Goal: Task Accomplishment & Management: Manage account settings

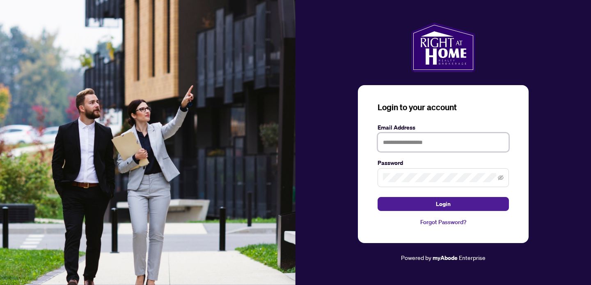
click at [434, 146] on input "text" at bounding box center [443, 142] width 131 height 19
type input "**********"
click at [378, 197] on button "Login" at bounding box center [443, 204] width 131 height 14
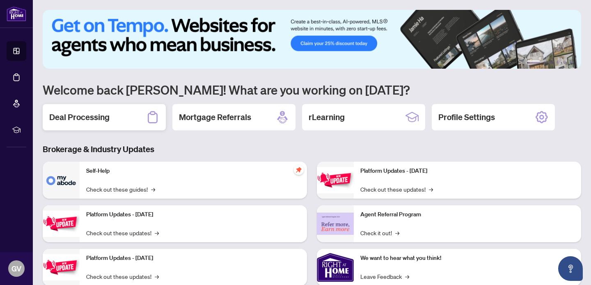
click at [85, 118] on h2 "Deal Processing" at bounding box center [79, 116] width 60 height 11
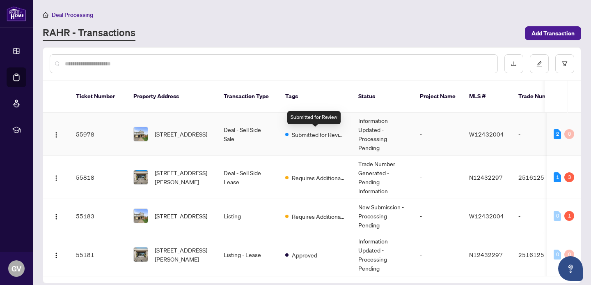
click at [309, 137] on span "Submitted for Review" at bounding box center [318, 134] width 53 height 9
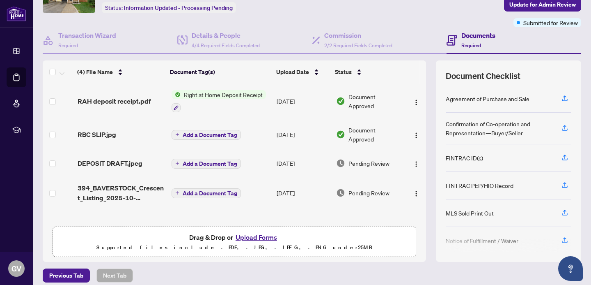
scroll to position [59, 0]
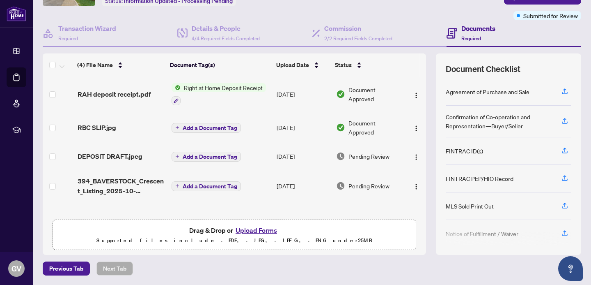
click at [265, 227] on button "Upload Forms" at bounding box center [256, 230] width 46 height 11
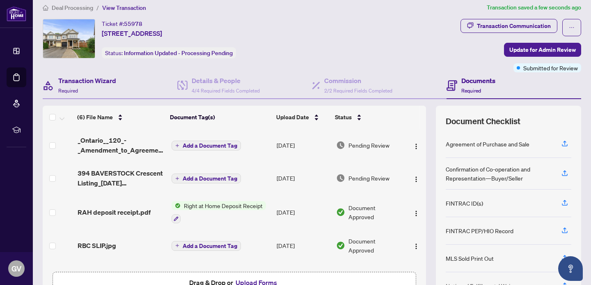
scroll to position [0, 0]
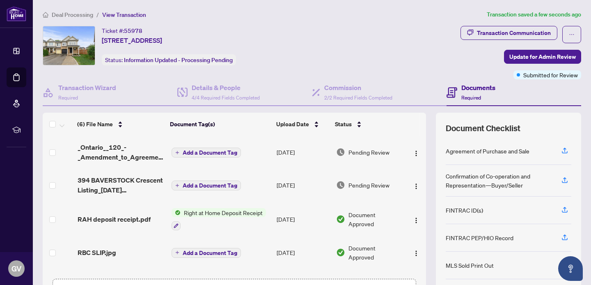
click at [82, 14] on span "Deal Processing" at bounding box center [72, 14] width 41 height 7
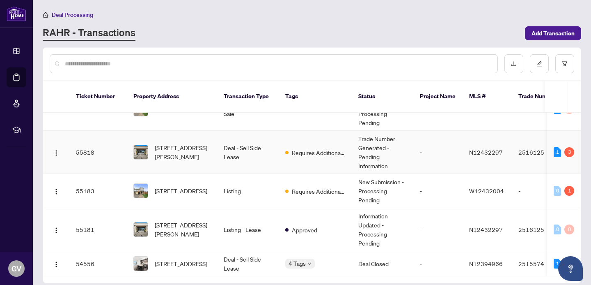
scroll to position [37, 0]
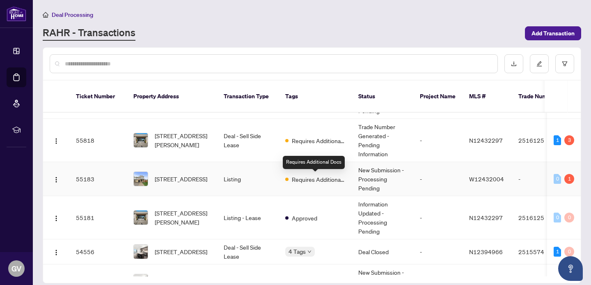
click at [304, 183] on span "Requires Additional Docs" at bounding box center [318, 179] width 53 height 9
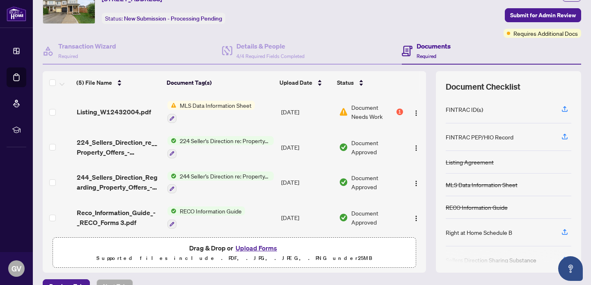
scroll to position [43, 0]
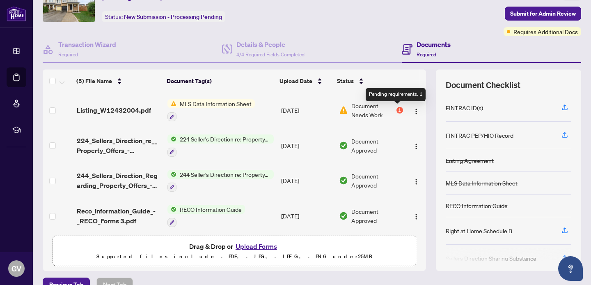
click at [399, 110] on div "1" at bounding box center [400, 110] width 7 height 7
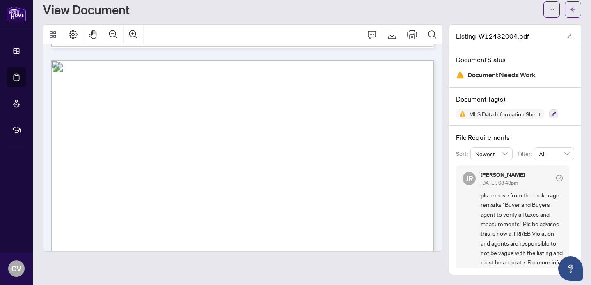
scroll to position [545, 0]
click at [576, 13] on button "button" at bounding box center [573, 9] width 16 height 16
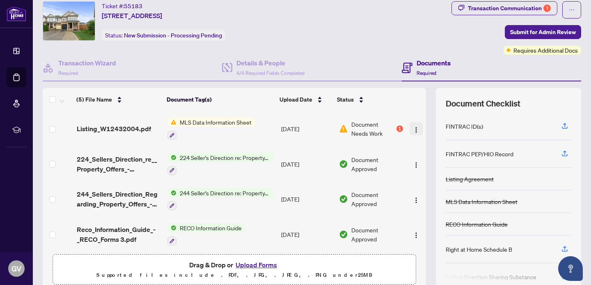
click at [417, 126] on button "button" at bounding box center [416, 128] width 13 height 13
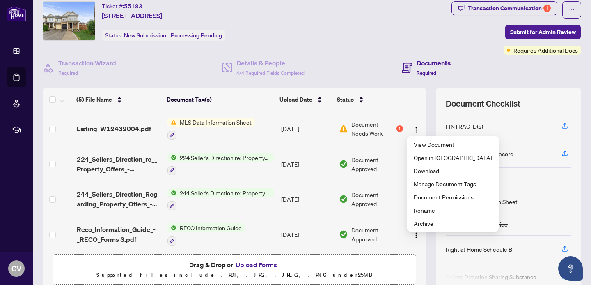
click at [362, 127] on span "Document Needs Work" at bounding box center [373, 128] width 43 height 18
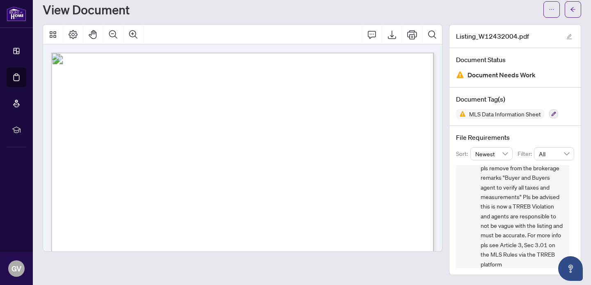
scroll to position [44, 0]
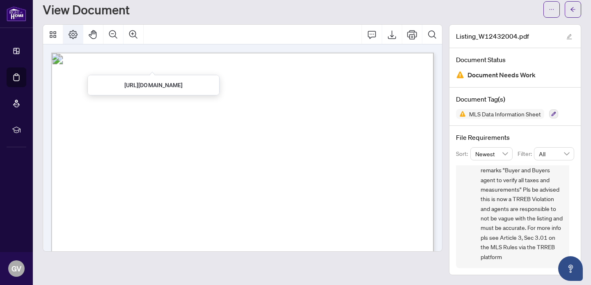
click at [72, 33] on icon "Page Layout" at bounding box center [73, 34] width 9 height 9
click at [577, 11] on button "button" at bounding box center [573, 9] width 16 height 16
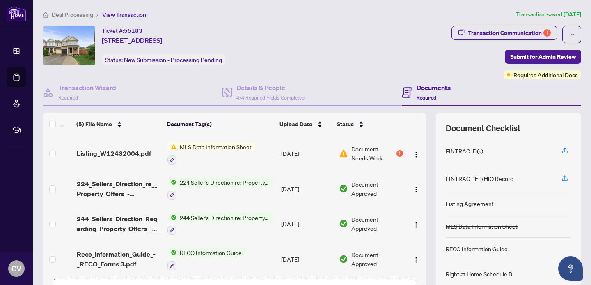
click at [82, 16] on span "Deal Processing" at bounding box center [72, 14] width 41 height 7
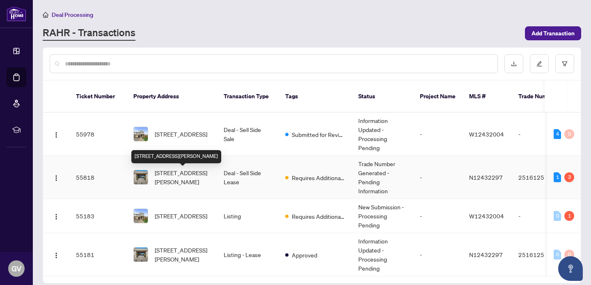
click at [207, 181] on span "[STREET_ADDRESS][PERSON_NAME]" at bounding box center [183, 177] width 56 height 18
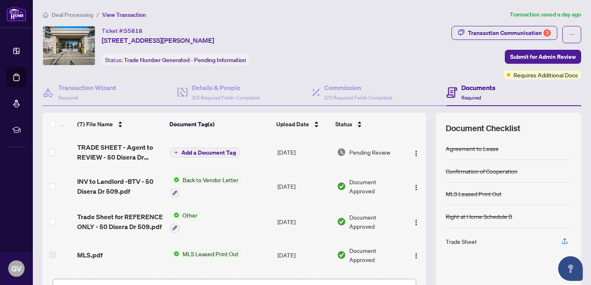
click at [82, 16] on span "Deal Processing" at bounding box center [72, 14] width 41 height 7
